Goal: Entertainment & Leisure: Browse casually

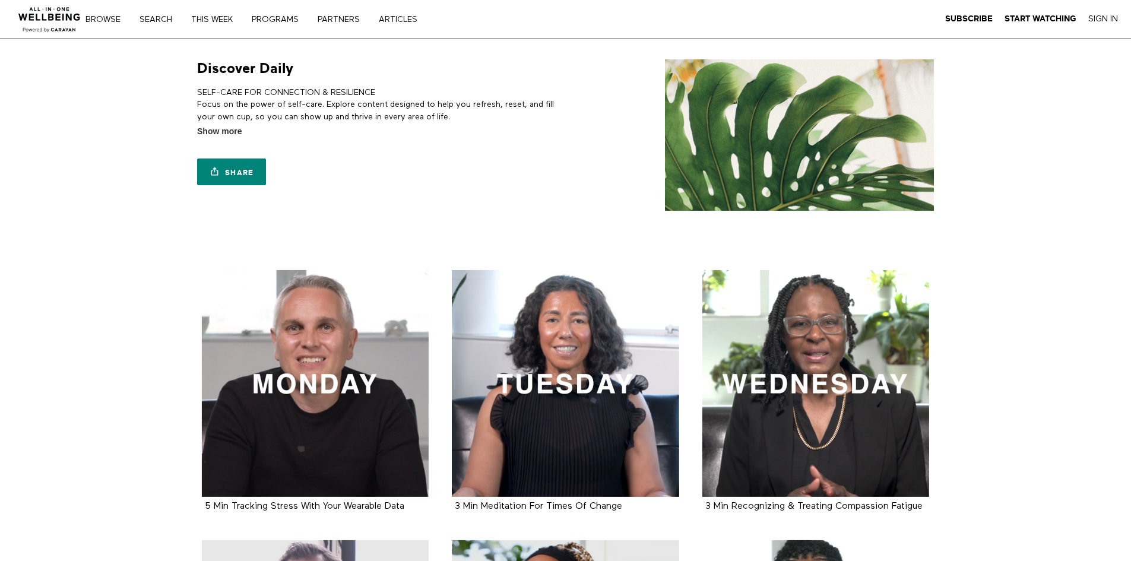
scroll to position [356, 0]
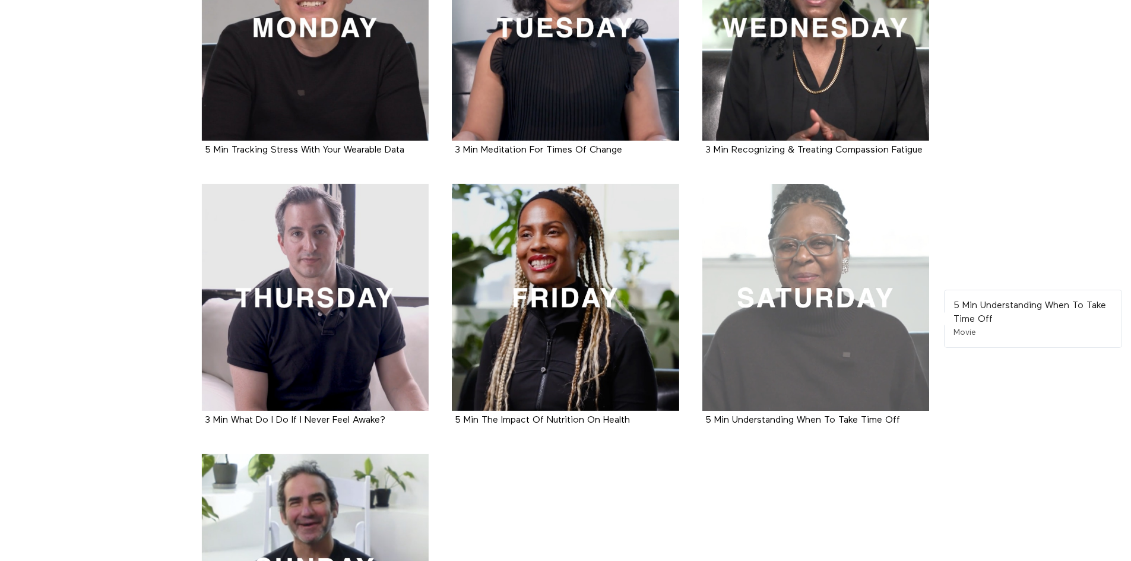
click at [810, 302] on div at bounding box center [815, 297] width 227 height 227
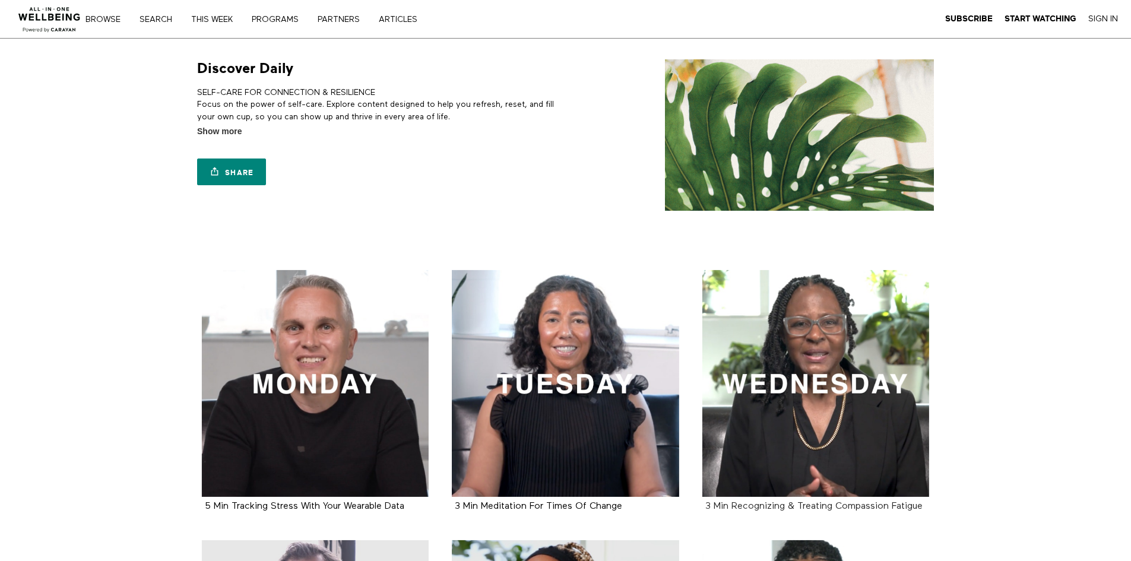
scroll to position [356, 0]
